Goal: Task Accomplishment & Management: Manage account settings

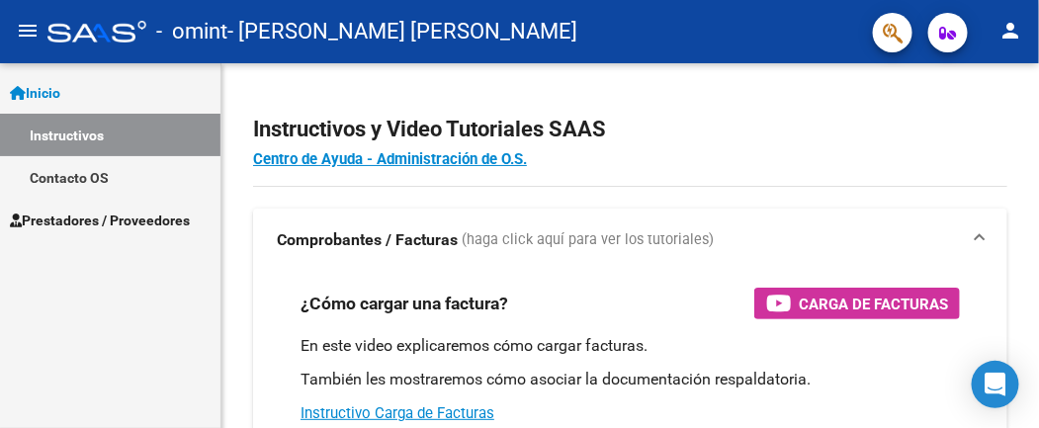
click at [109, 215] on span "Prestadores / Proveedores" at bounding box center [100, 220] width 180 height 22
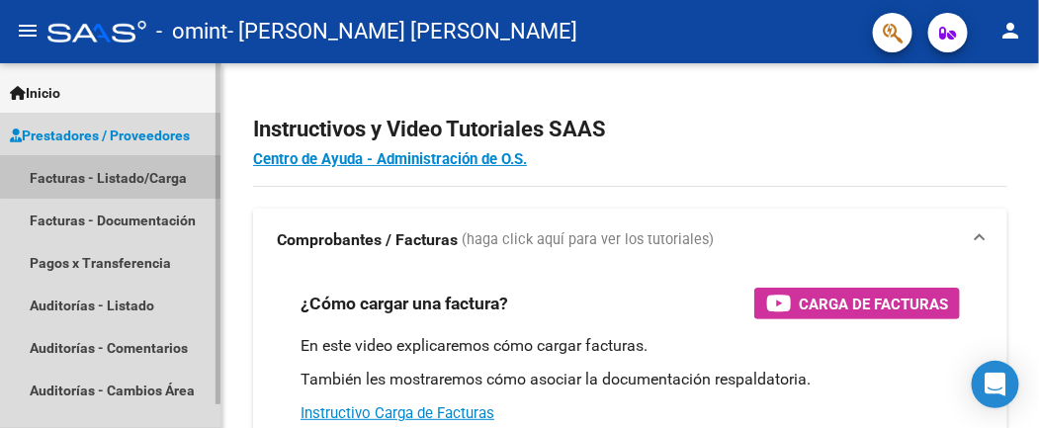
click at [122, 172] on link "Facturas - Listado/Carga" at bounding box center [110, 177] width 220 height 42
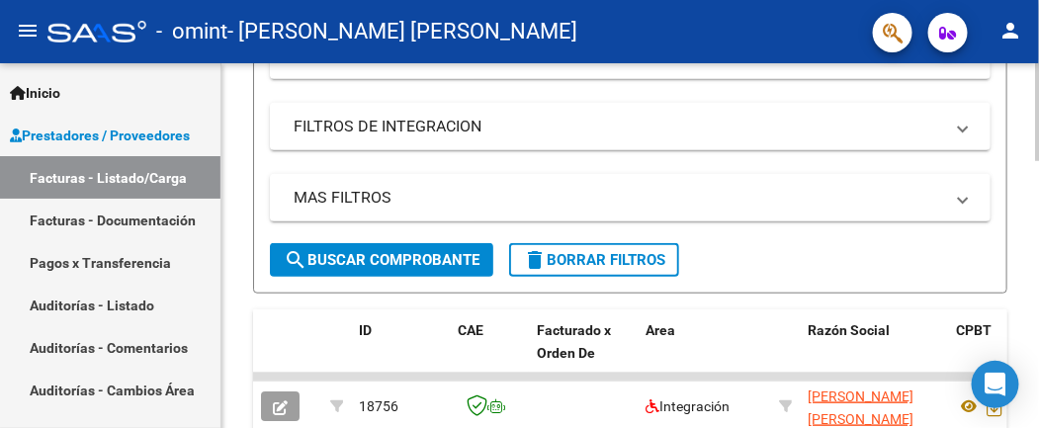
click at [1038, 375] on div at bounding box center [1037, 245] width 5 height 365
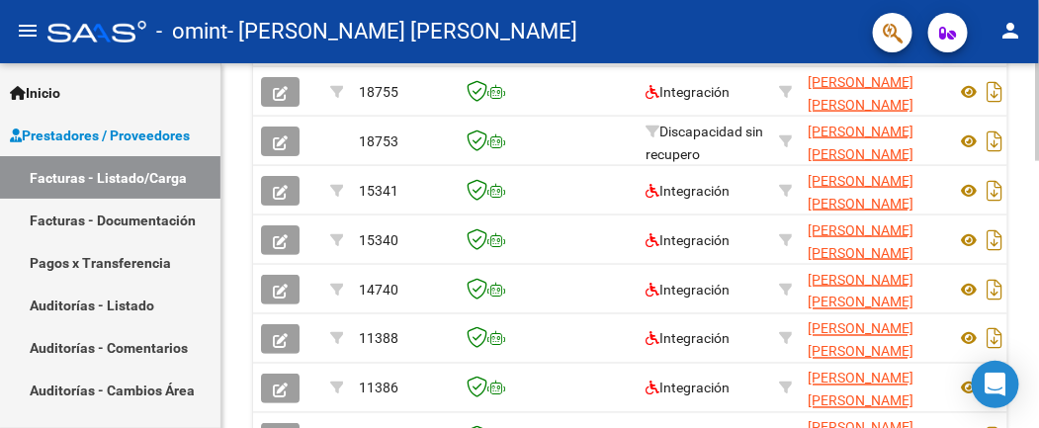
click at [1038, 375] on div at bounding box center [1037, 245] width 5 height 365
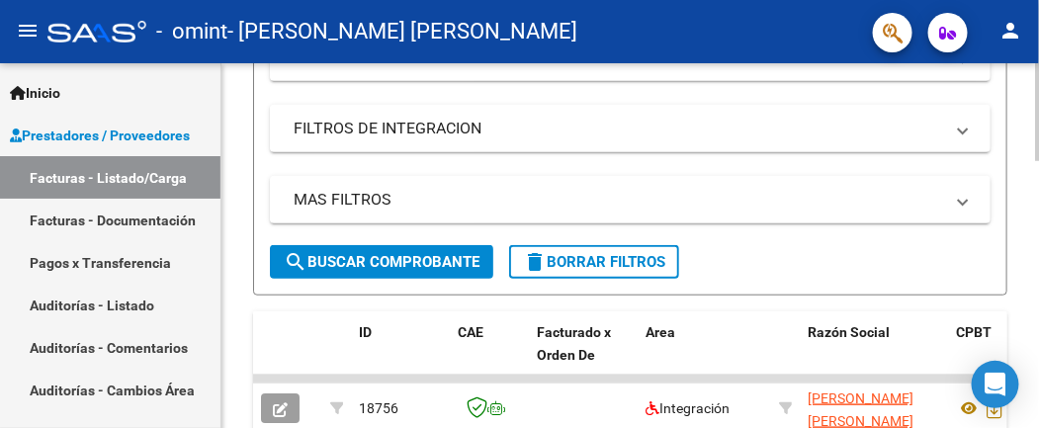
click at [1038, 78] on div at bounding box center [1037, 245] width 5 height 365
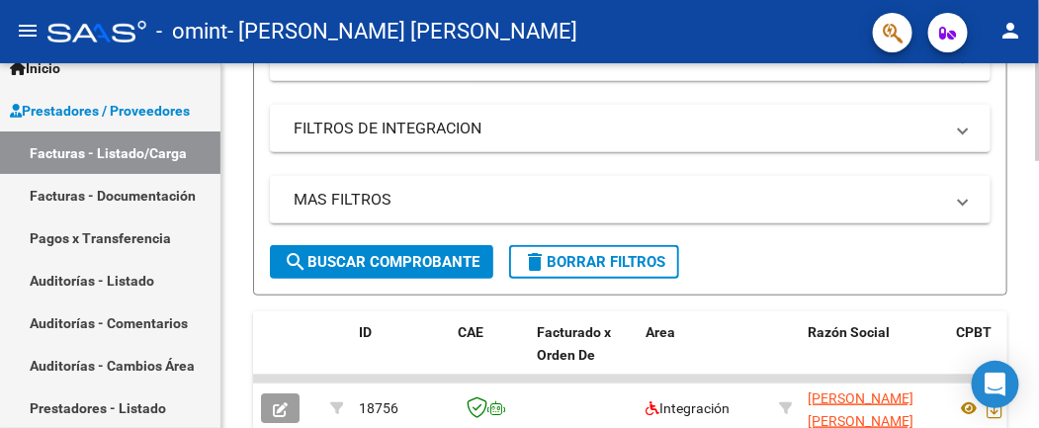
scroll to position [727, 0]
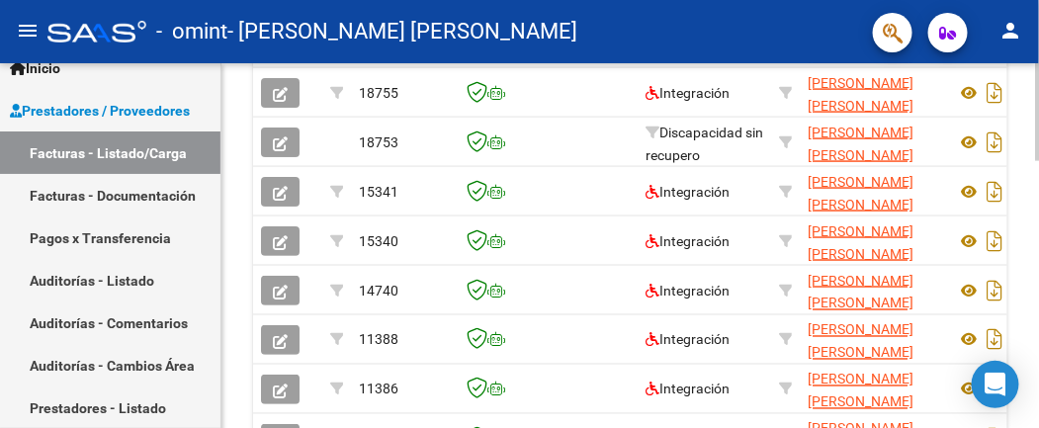
click at [1038, 344] on div at bounding box center [1037, 245] width 5 height 365
click at [1038, 344] on div at bounding box center [1037, 320] width 5 height 98
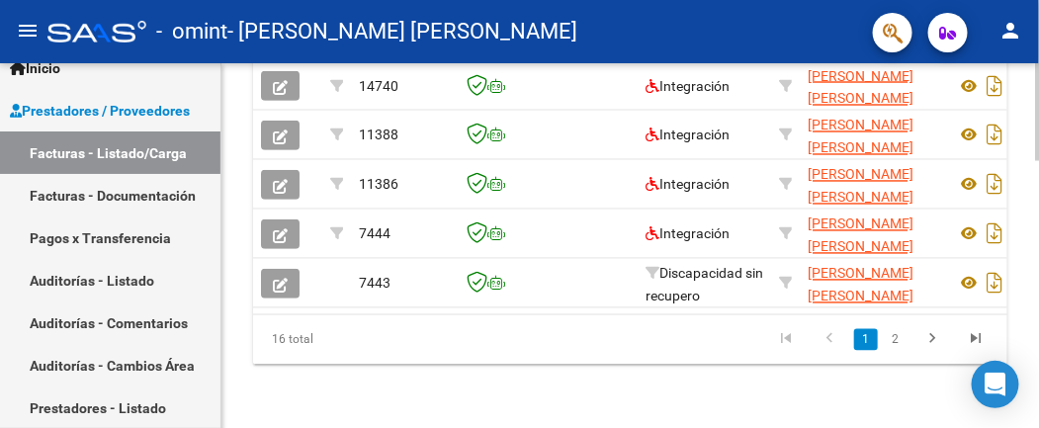
click at [1038, 413] on div at bounding box center [1037, 245] width 5 height 365
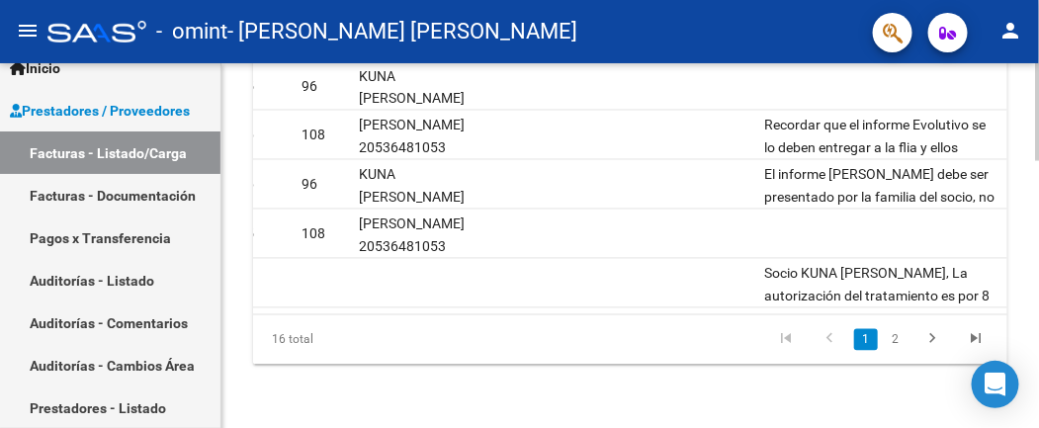
scroll to position [625, 0]
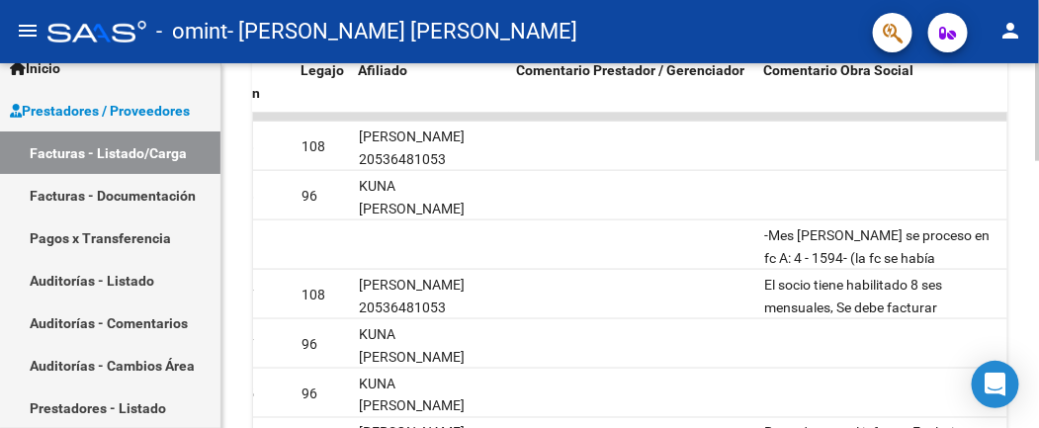
click at [1038, 77] on div at bounding box center [1037, 245] width 5 height 365
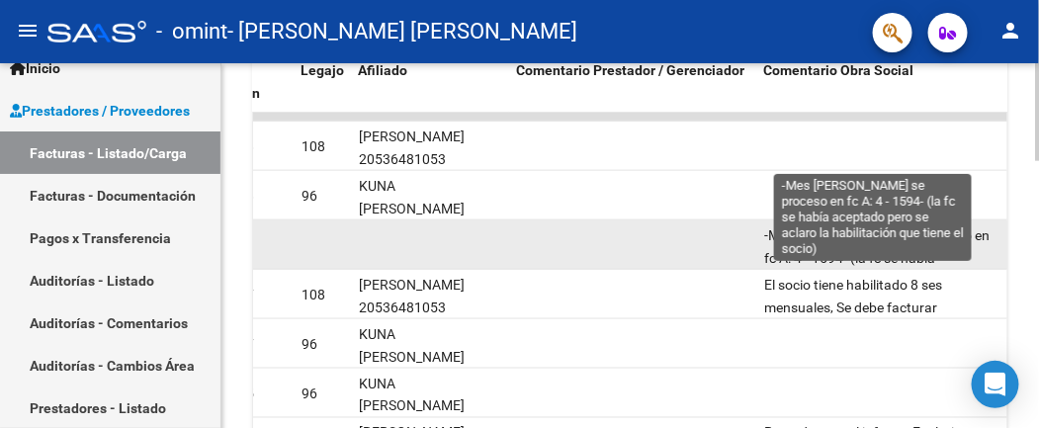
click at [917, 279] on span "-Mes [PERSON_NAME] se proceso en fc A: 4 - 1594- (la fc se había aceptado pero …" at bounding box center [876, 268] width 225 height 83
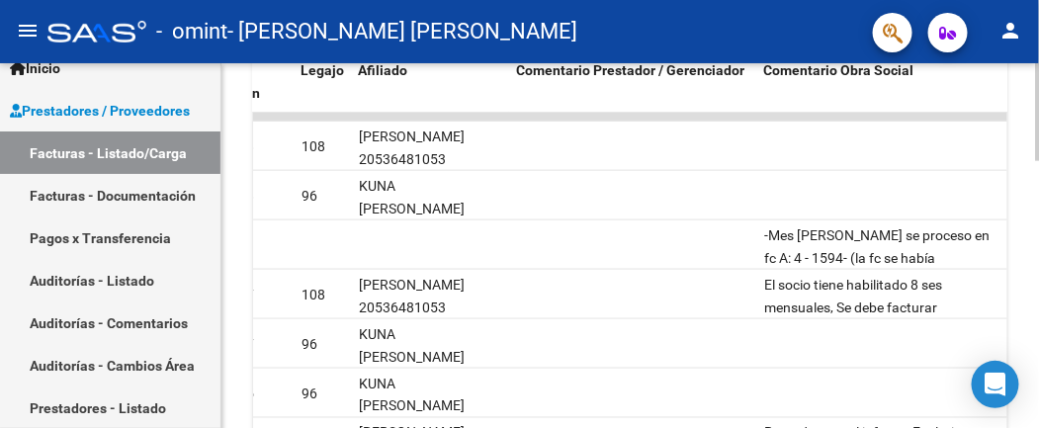
scroll to position [988, 0]
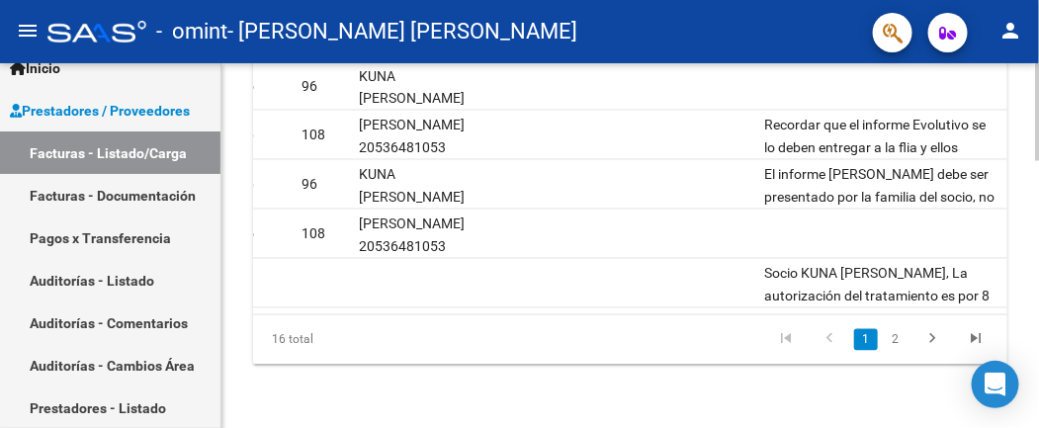
click at [1038, 386] on div at bounding box center [1037, 245] width 5 height 365
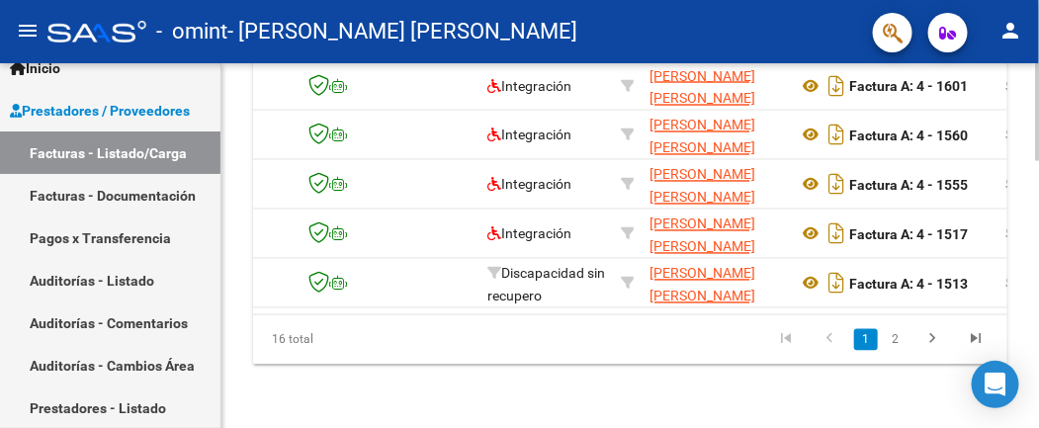
scroll to position [623, 0]
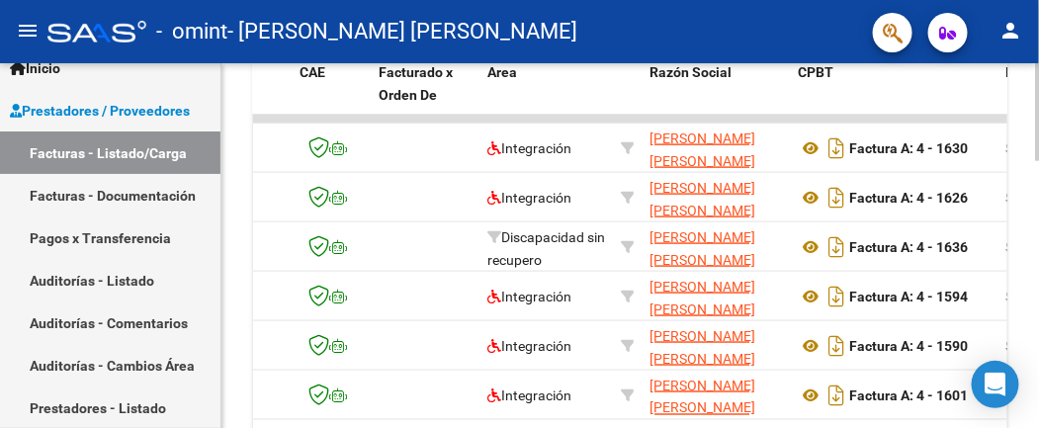
click at [1038, 77] on div at bounding box center [1037, 245] width 5 height 365
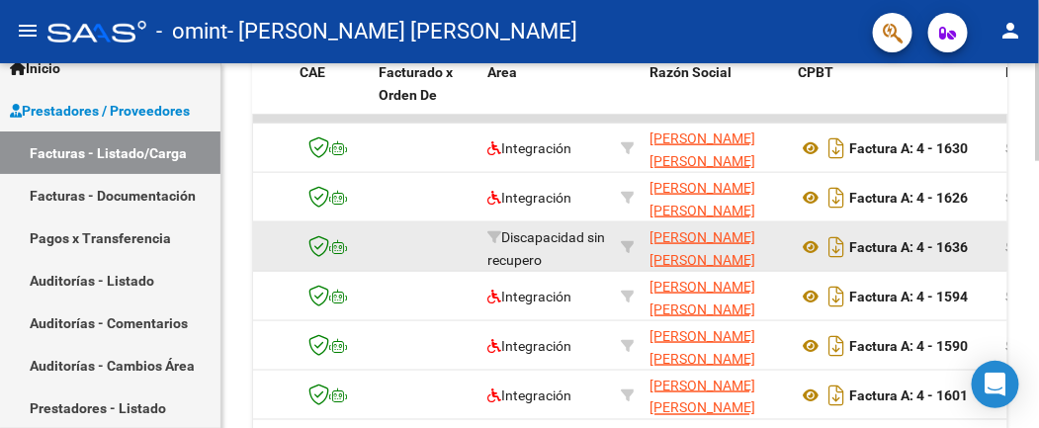
click at [855, 263] on div "Factura A: 4 - 1636" at bounding box center [893, 247] width 192 height 32
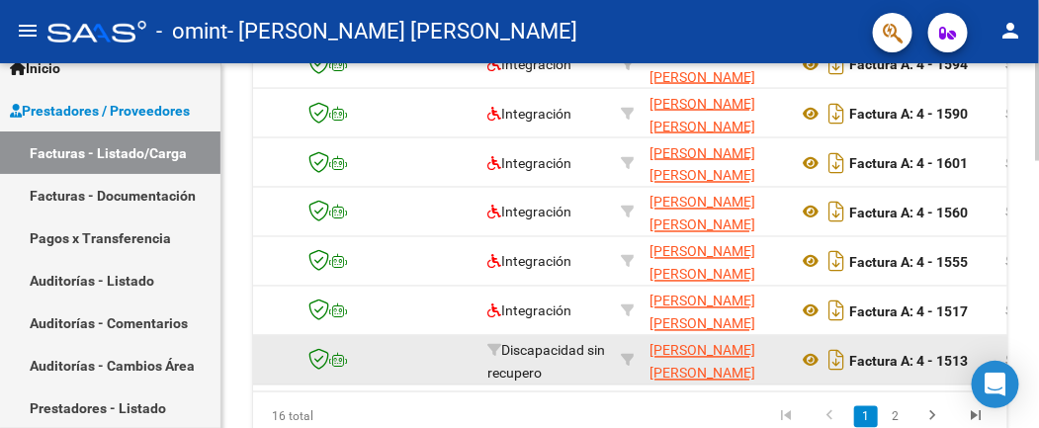
scroll to position [989, 0]
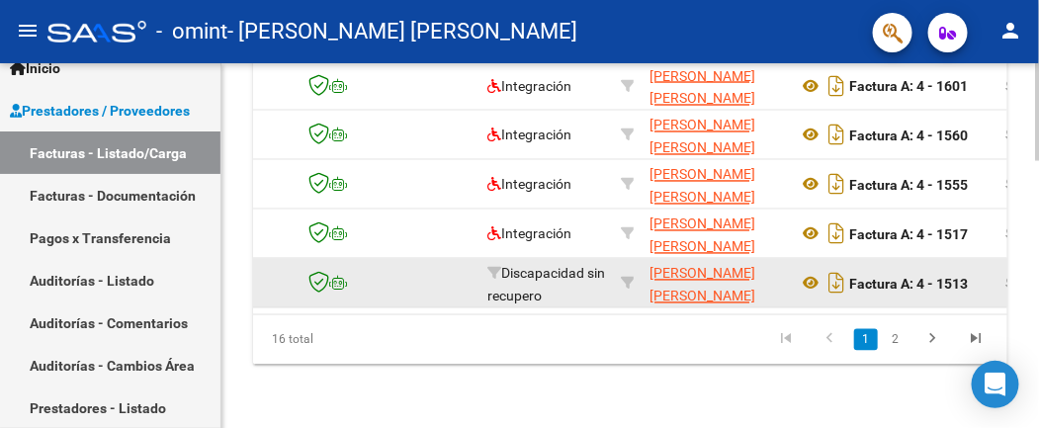
click at [1038, 403] on div at bounding box center [1037, 245] width 5 height 365
click at [1038, 403] on div at bounding box center [1037, 379] width 5 height 98
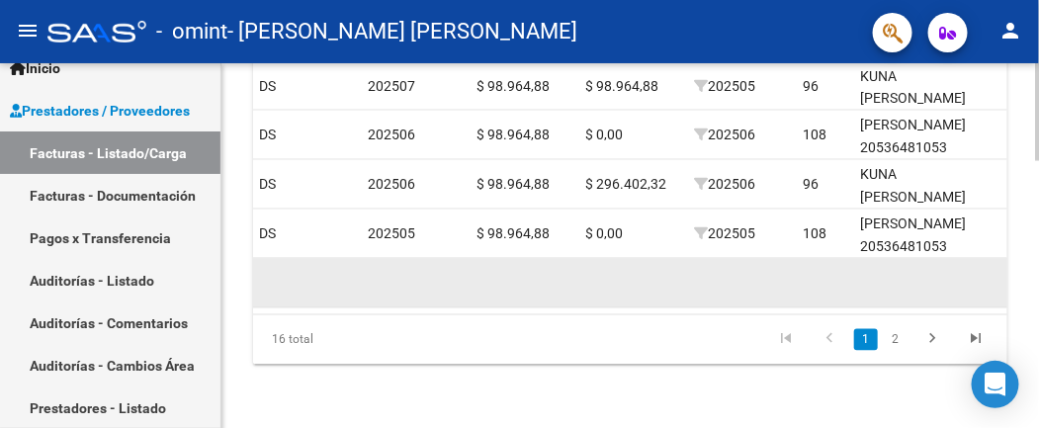
scroll to position [625, 0]
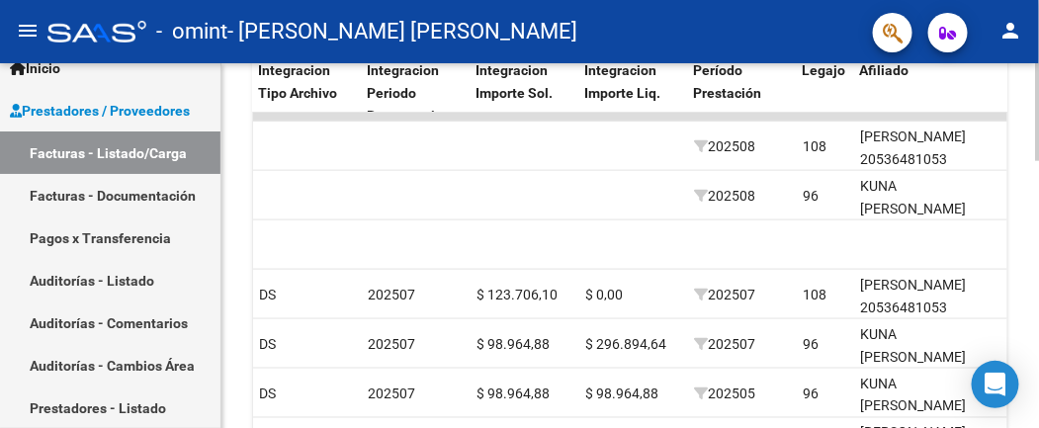
click at [1038, 143] on div at bounding box center [1037, 245] width 5 height 365
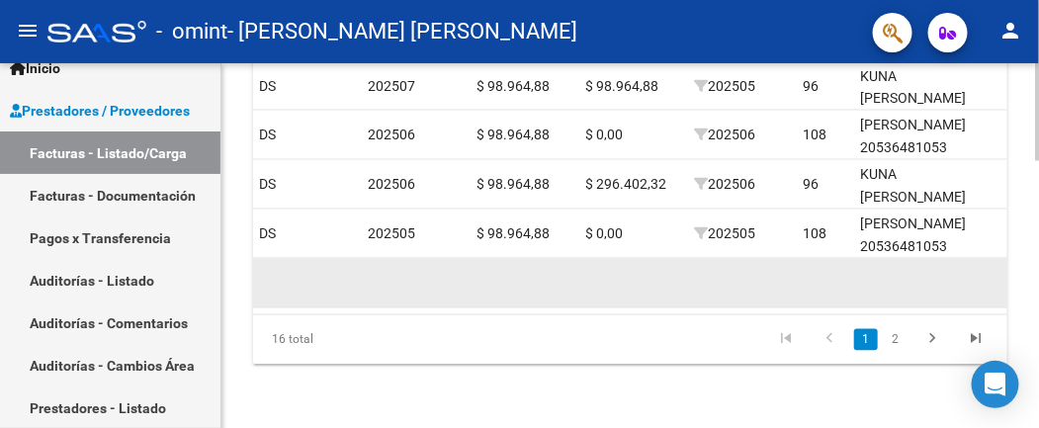
click at [1038, 418] on div at bounding box center [1037, 245] width 5 height 365
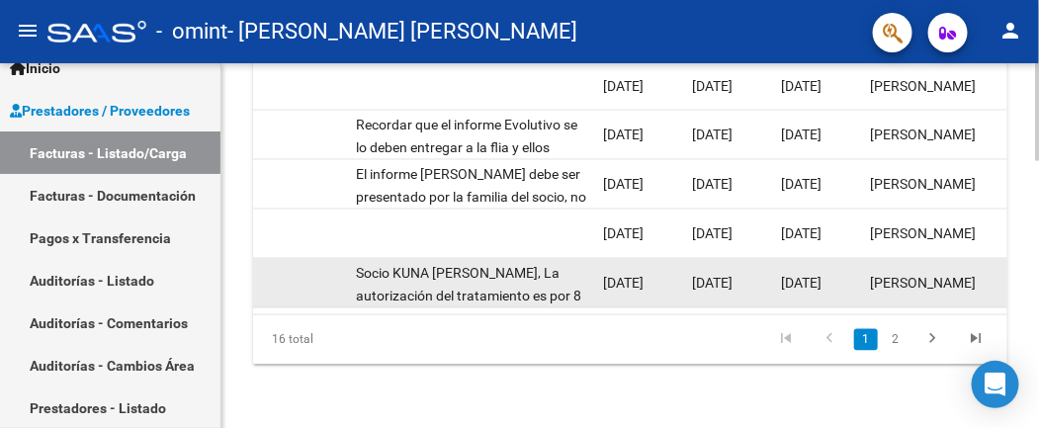
scroll to position [623, 0]
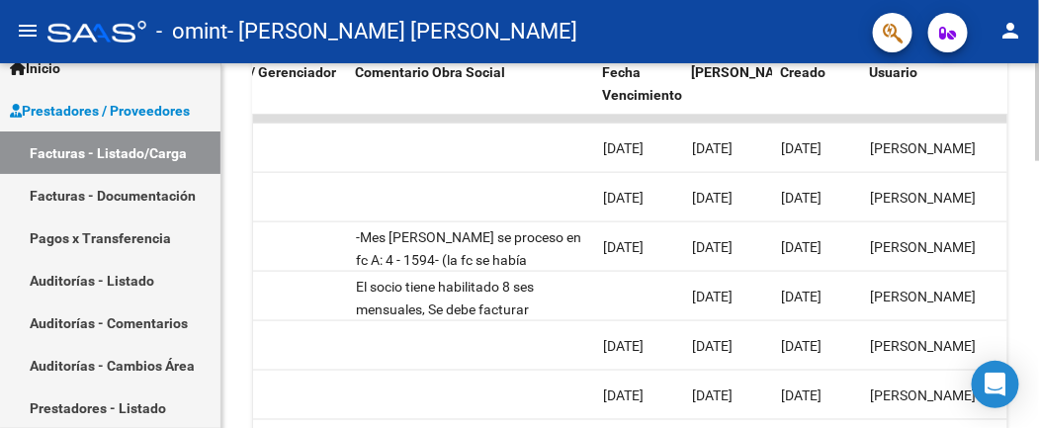
click at [1038, 98] on div at bounding box center [1037, 245] width 5 height 365
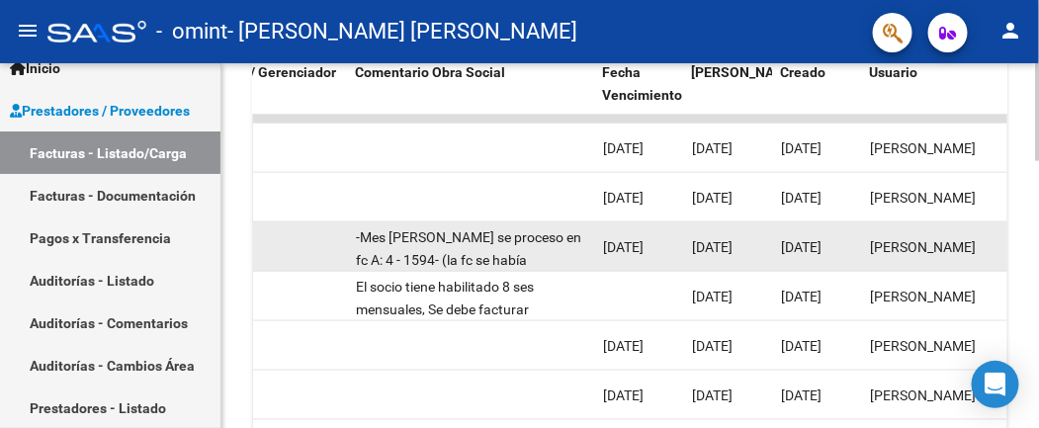
click at [487, 268] on div "-Mes [PERSON_NAME] se proceso en fc A: 4 - 1594- (la fc se había aceptado pero …" at bounding box center [471, 247] width 231 height 42
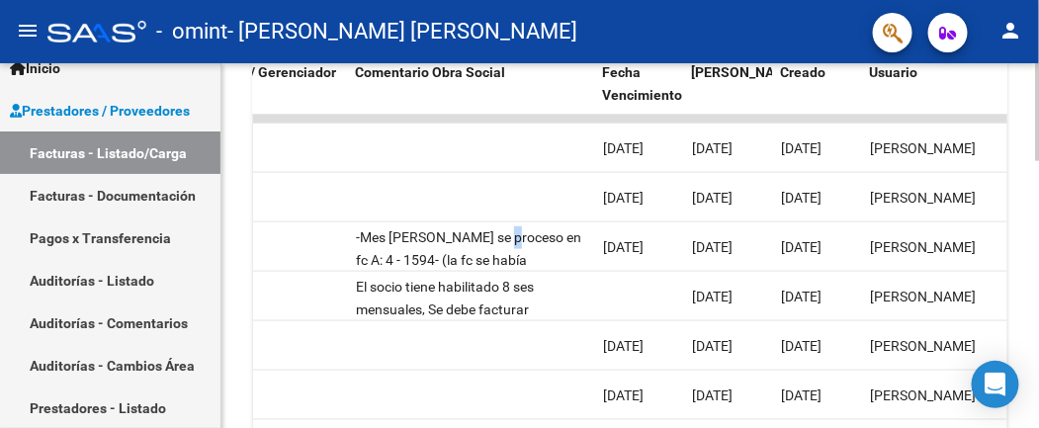
scroll to position [987, 0]
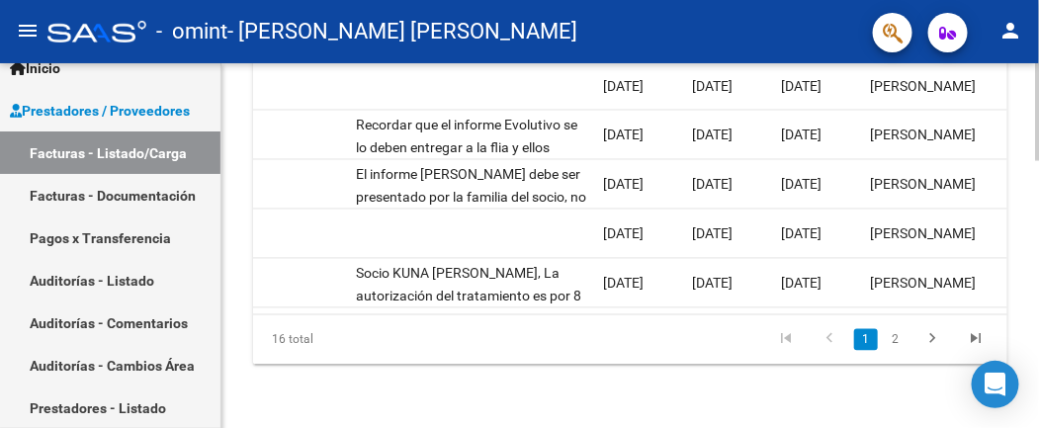
click at [1038, 391] on div at bounding box center [1037, 245] width 5 height 365
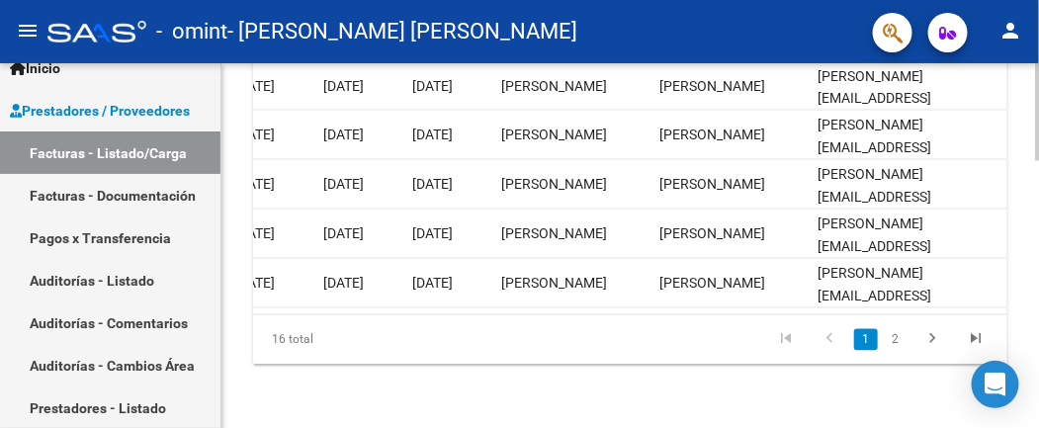
scroll to position [623, 0]
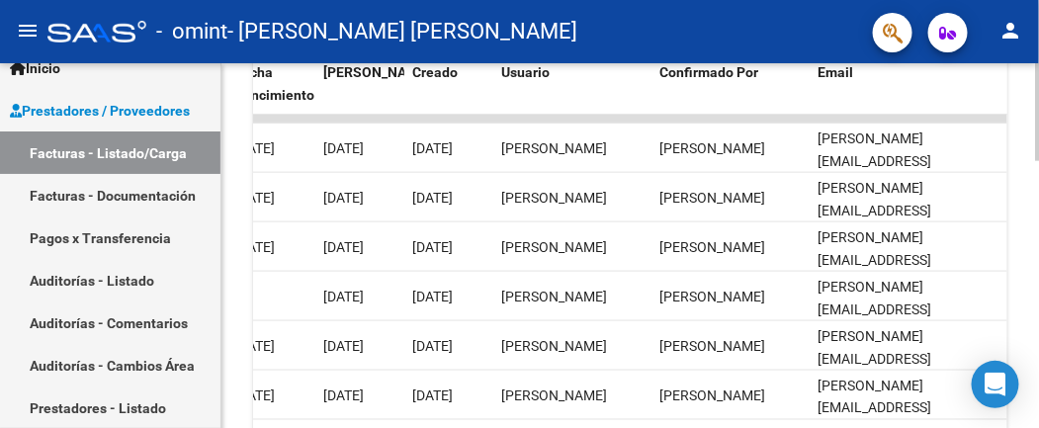
click at [1037, 109] on div at bounding box center [1037, 245] width 5 height 365
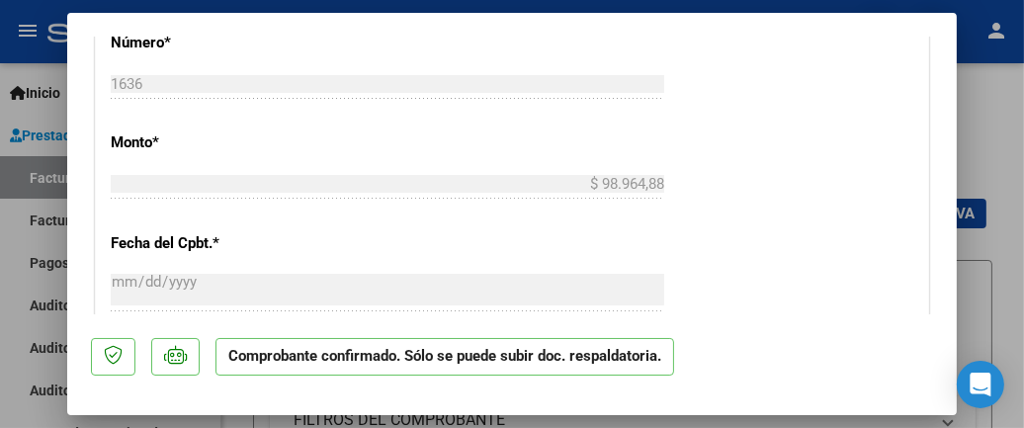
scroll to position [729, 0]
